Goal: Information Seeking & Learning: Learn about a topic

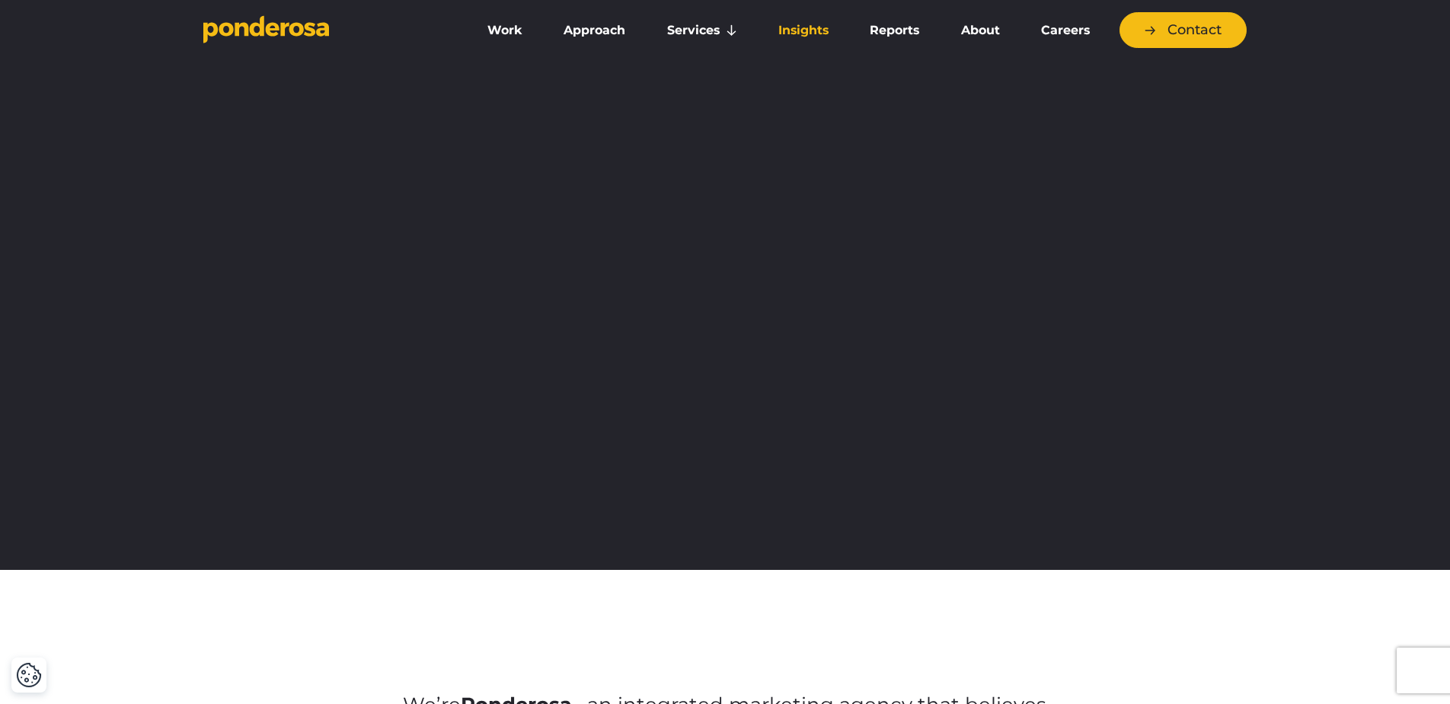
click at [805, 23] on link "Insights" at bounding box center [803, 30] width 85 height 32
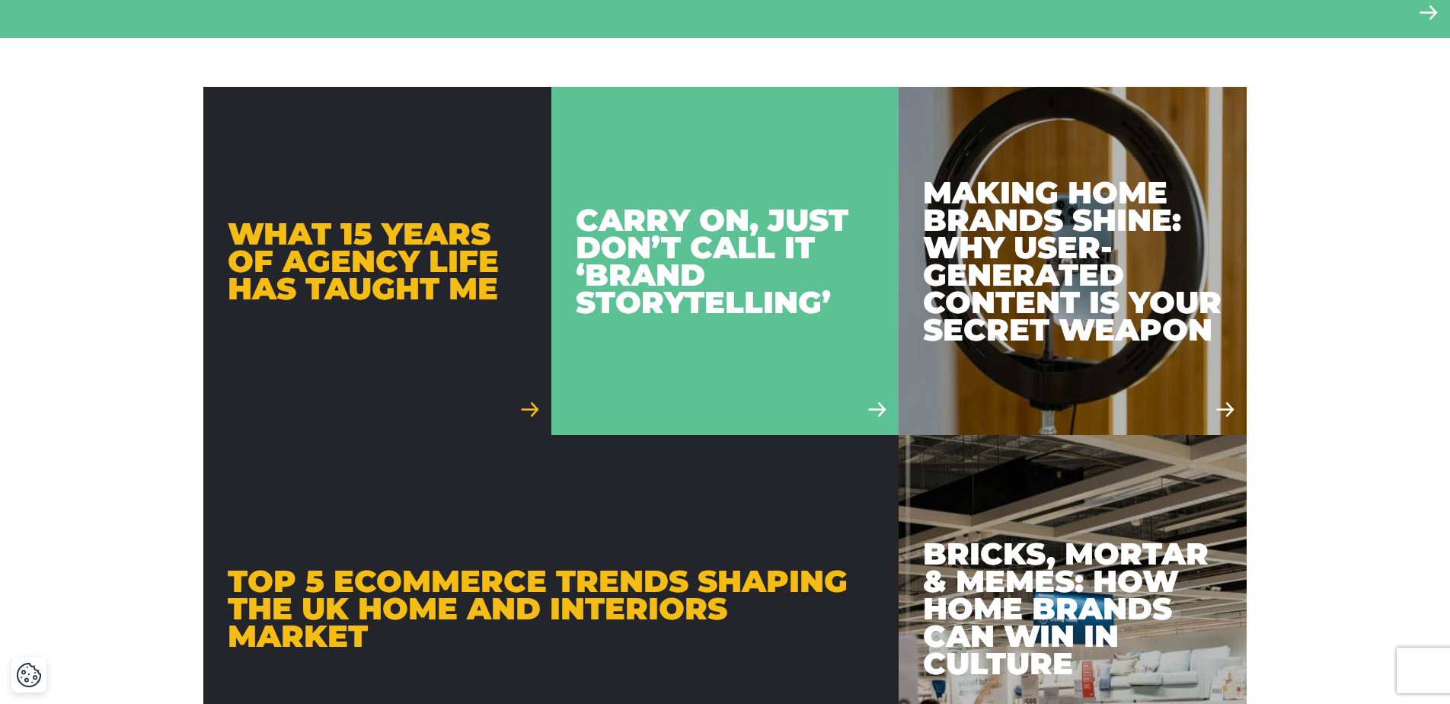
scroll to position [1026, 0]
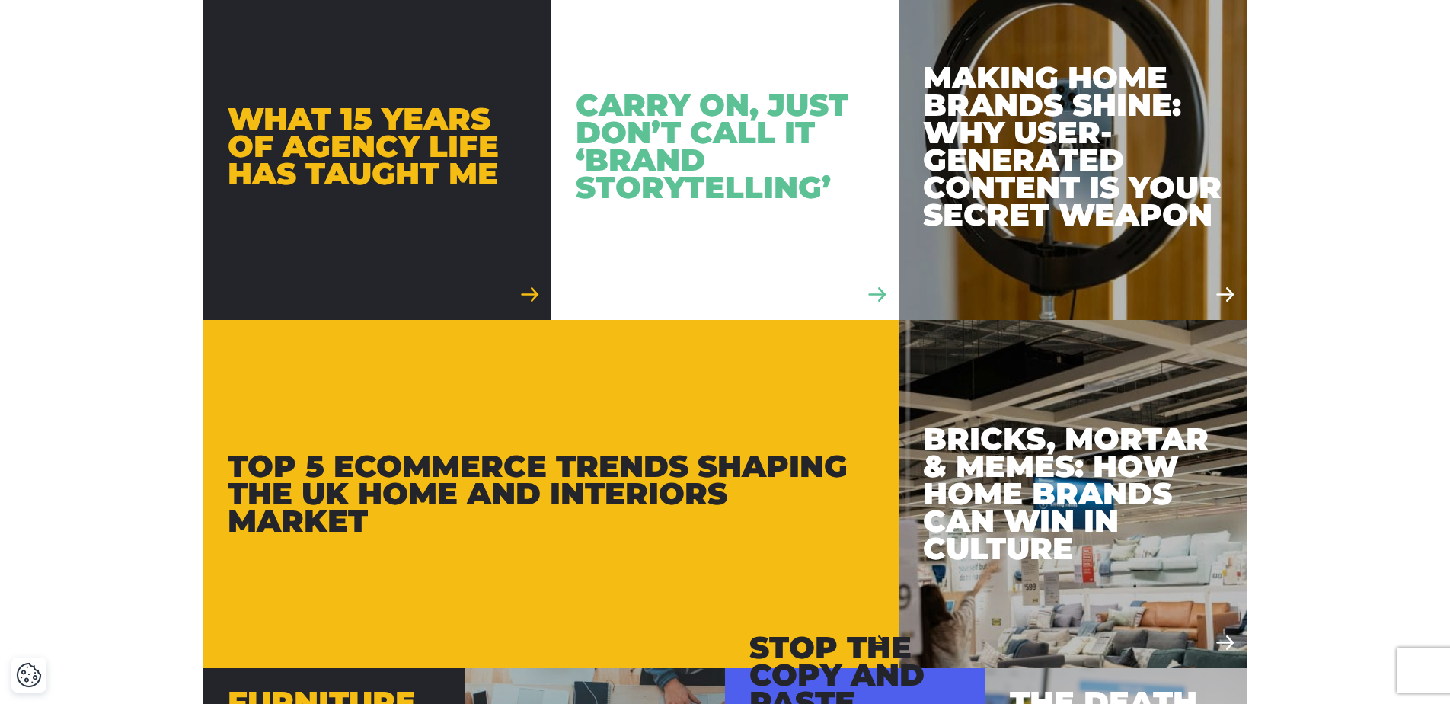
click at [723, 163] on div "Carry On, Just Don’t Call It ‘Brand Storytelling’" at bounding box center [725, 146] width 299 height 110
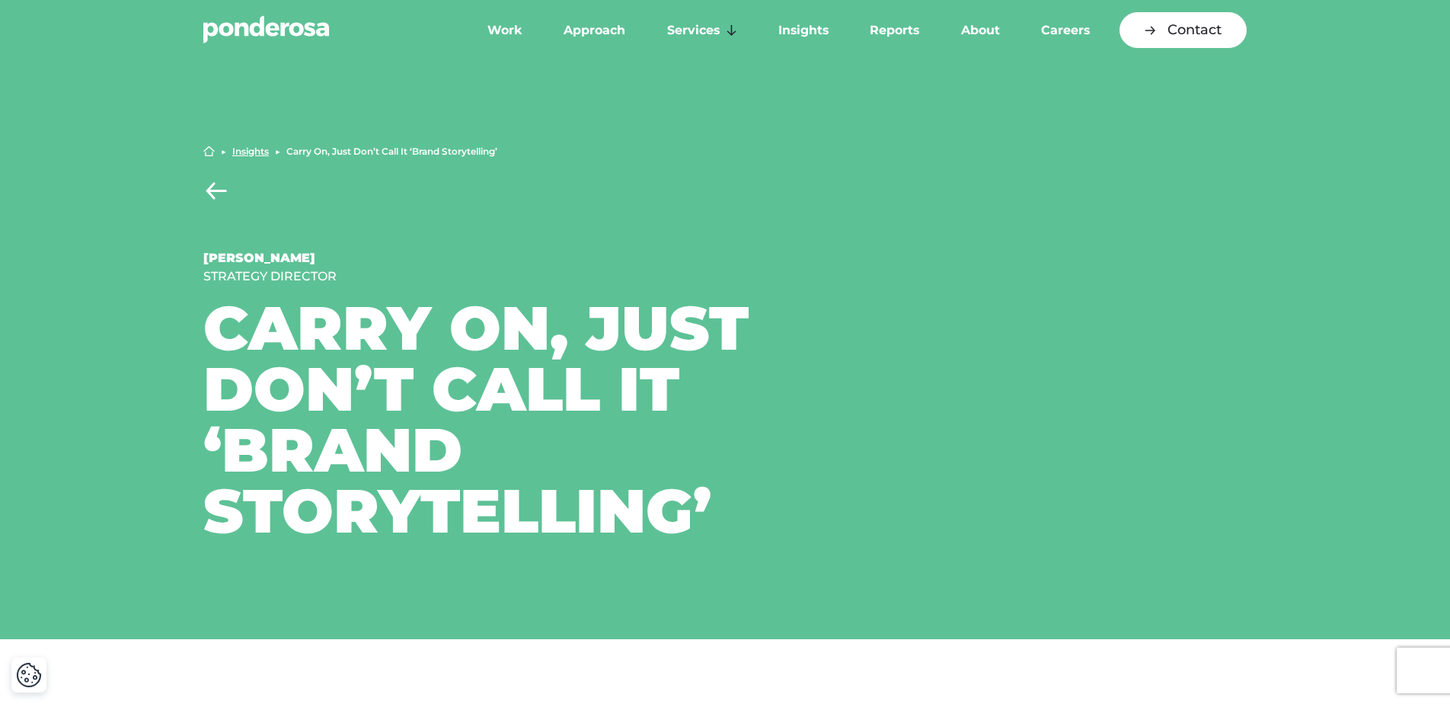
drag, startPoint x: 695, startPoint y: 522, endPoint x: 260, endPoint y: 335, distance: 473.1
click at [183, 318] on div "Home ▶︎ Insights ▶︎ Carry On, Just Don’t Call It ‘Brand Storytelling’ Adam Irwi…" at bounding box center [725, 343] width 1450 height 591
copy h1 "Carry On, Just Don’t Call It ‘Brand Storytelling"
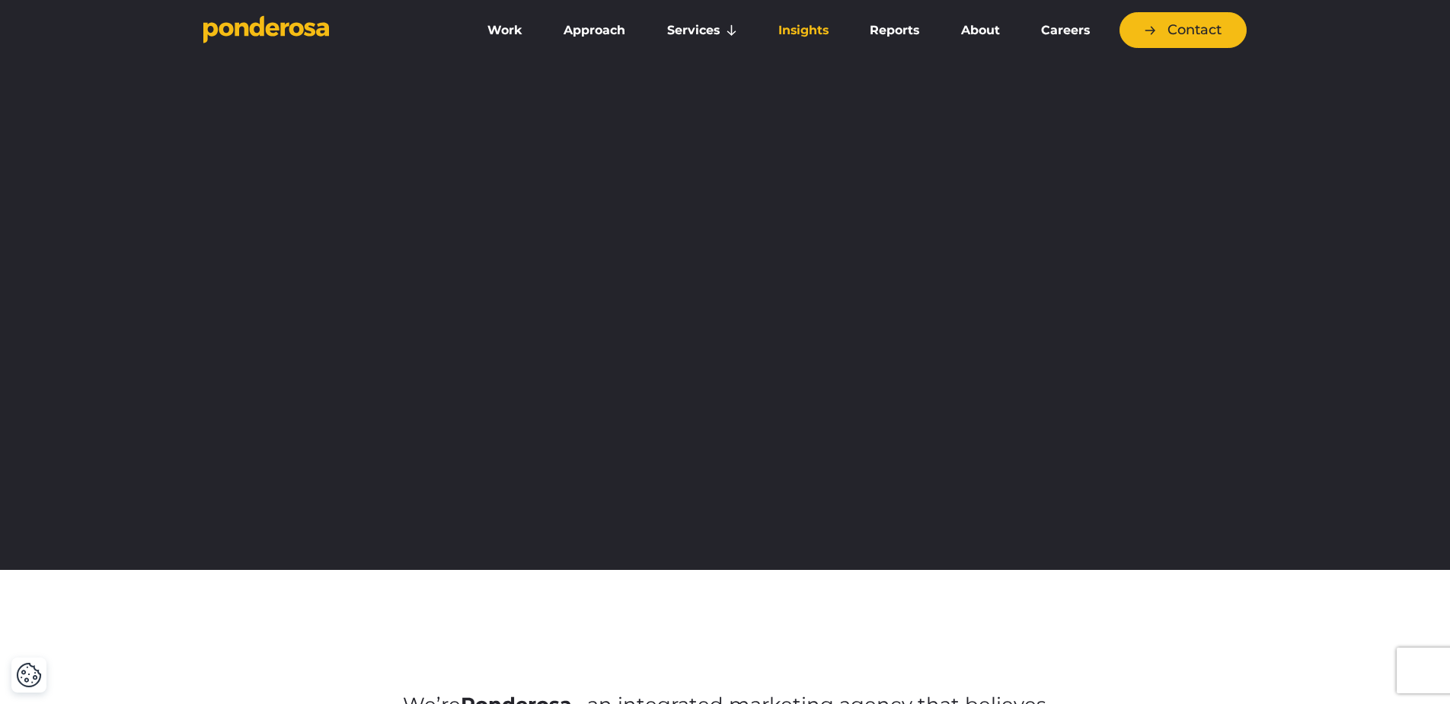
click at [787, 24] on link "Insights" at bounding box center [803, 30] width 85 height 32
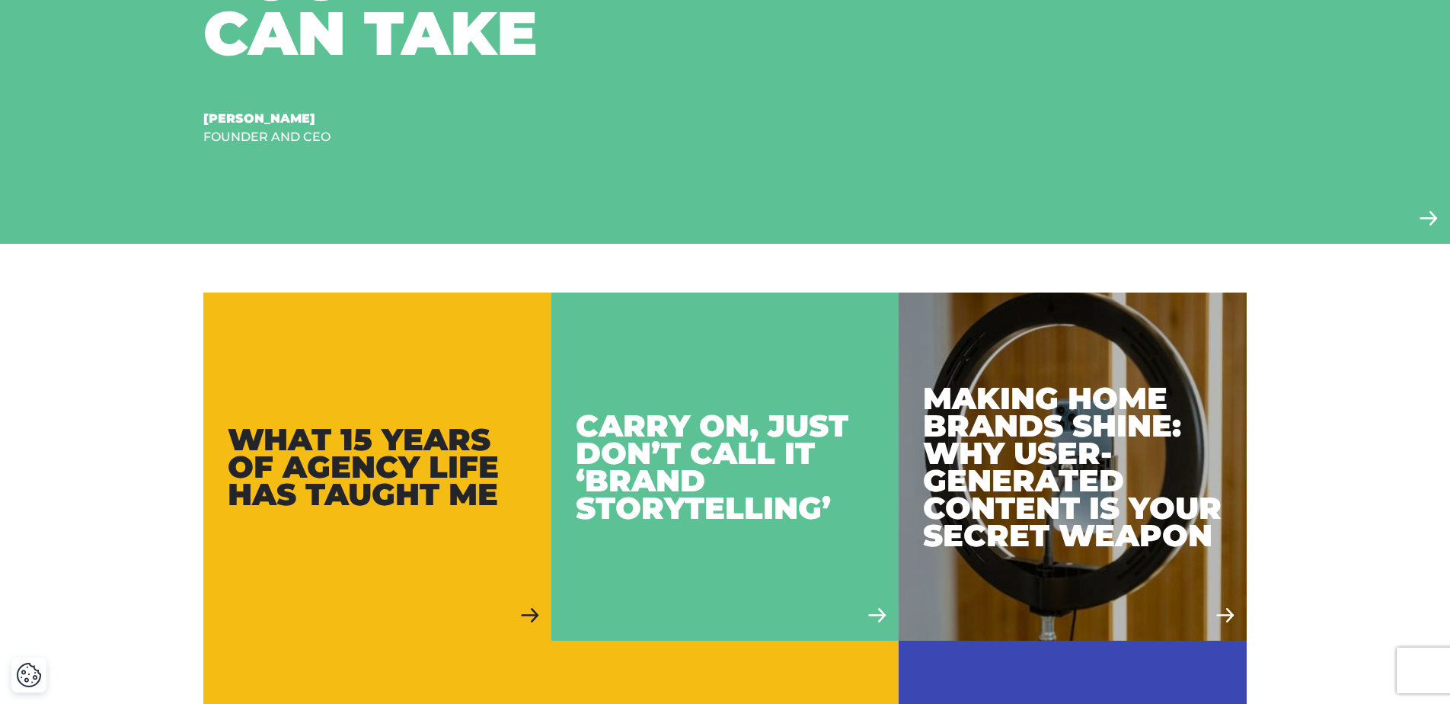
scroll to position [711, 0]
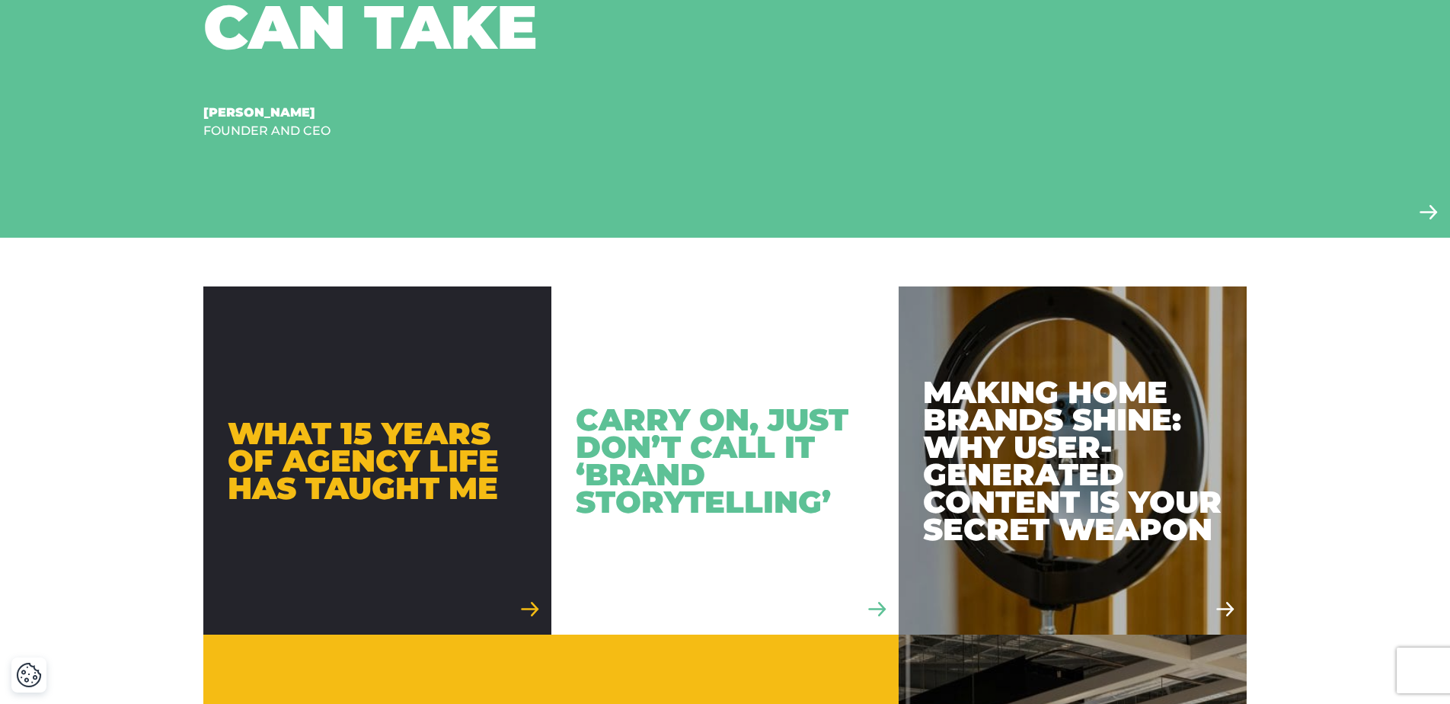
click at [681, 443] on div "Carry On, Just Don’t Call It ‘Brand Storytelling’" at bounding box center [725, 461] width 299 height 110
